Goal: Task Accomplishment & Management: Manage account settings

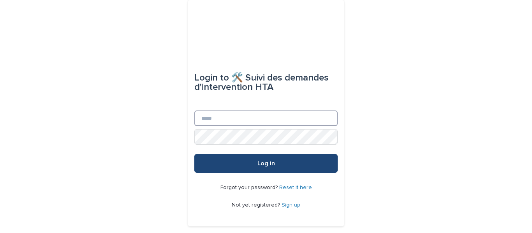
type input "**********"
click at [294, 166] on button "Log in" at bounding box center [265, 163] width 143 height 19
click at [257, 160] on span "Log in" at bounding box center [266, 163] width 18 height 6
click at [280, 161] on button "Log in" at bounding box center [265, 163] width 143 height 19
